Goal: Find specific page/section: Find specific page/section

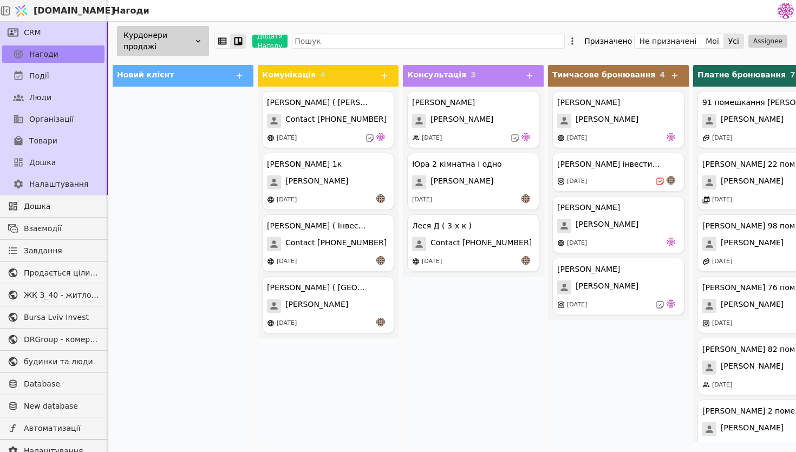
scroll to position [488, 0]
click at [180, 40] on div "Курдонери продажі" at bounding box center [163, 41] width 92 height 30
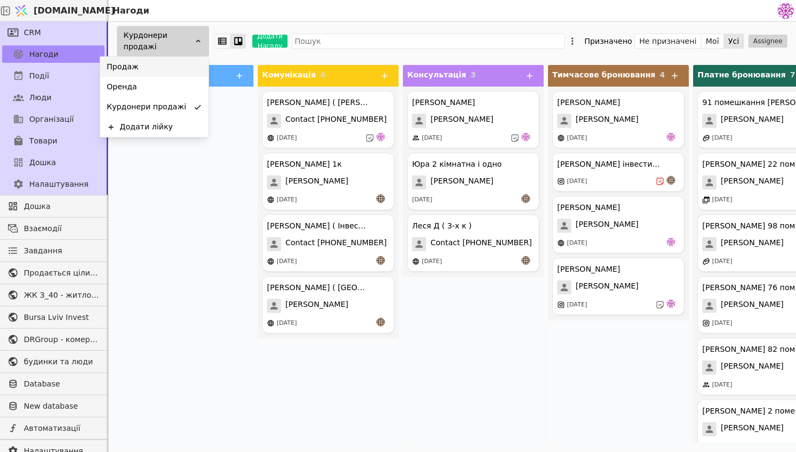
click at [173, 71] on div "Продаж" at bounding box center [154, 67] width 108 height 20
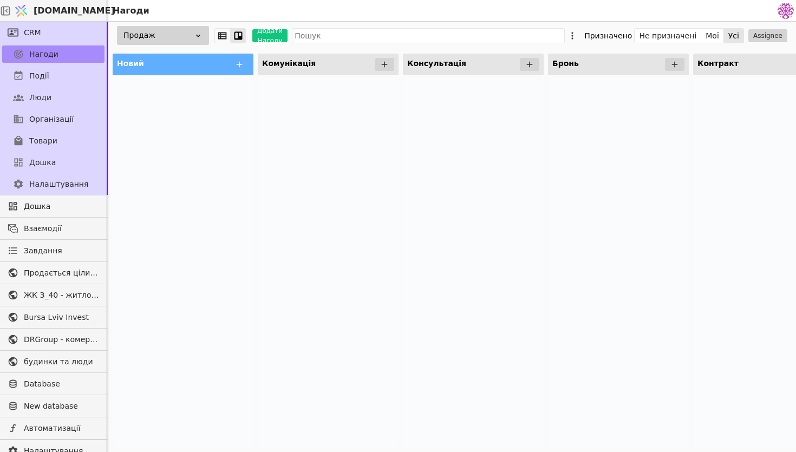
click at [174, 30] on div "Продаж" at bounding box center [163, 35] width 92 height 19
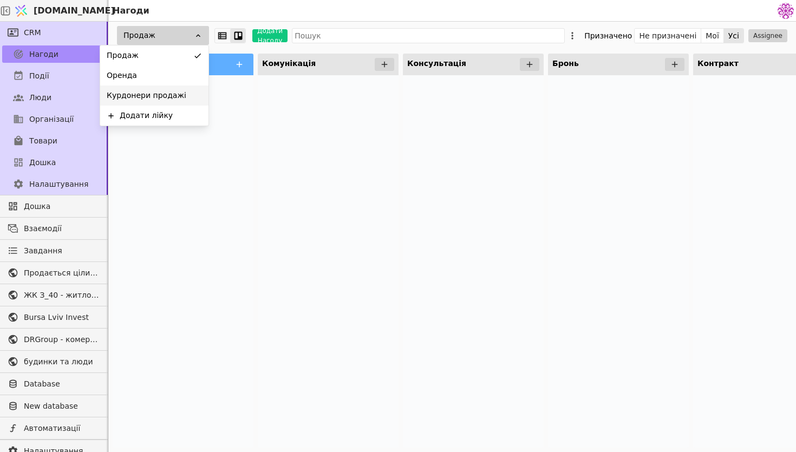
click at [162, 93] on span "Курдонери продажі" at bounding box center [147, 95] width 80 height 11
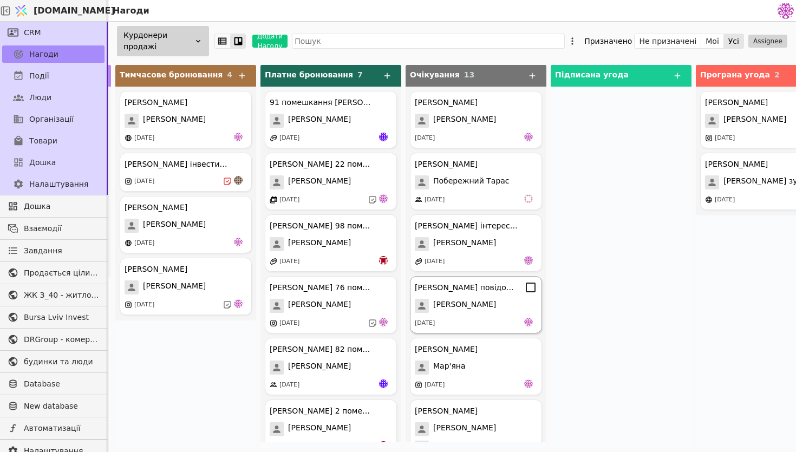
scroll to position [0, 478]
